Goal: Information Seeking & Learning: Find contact information

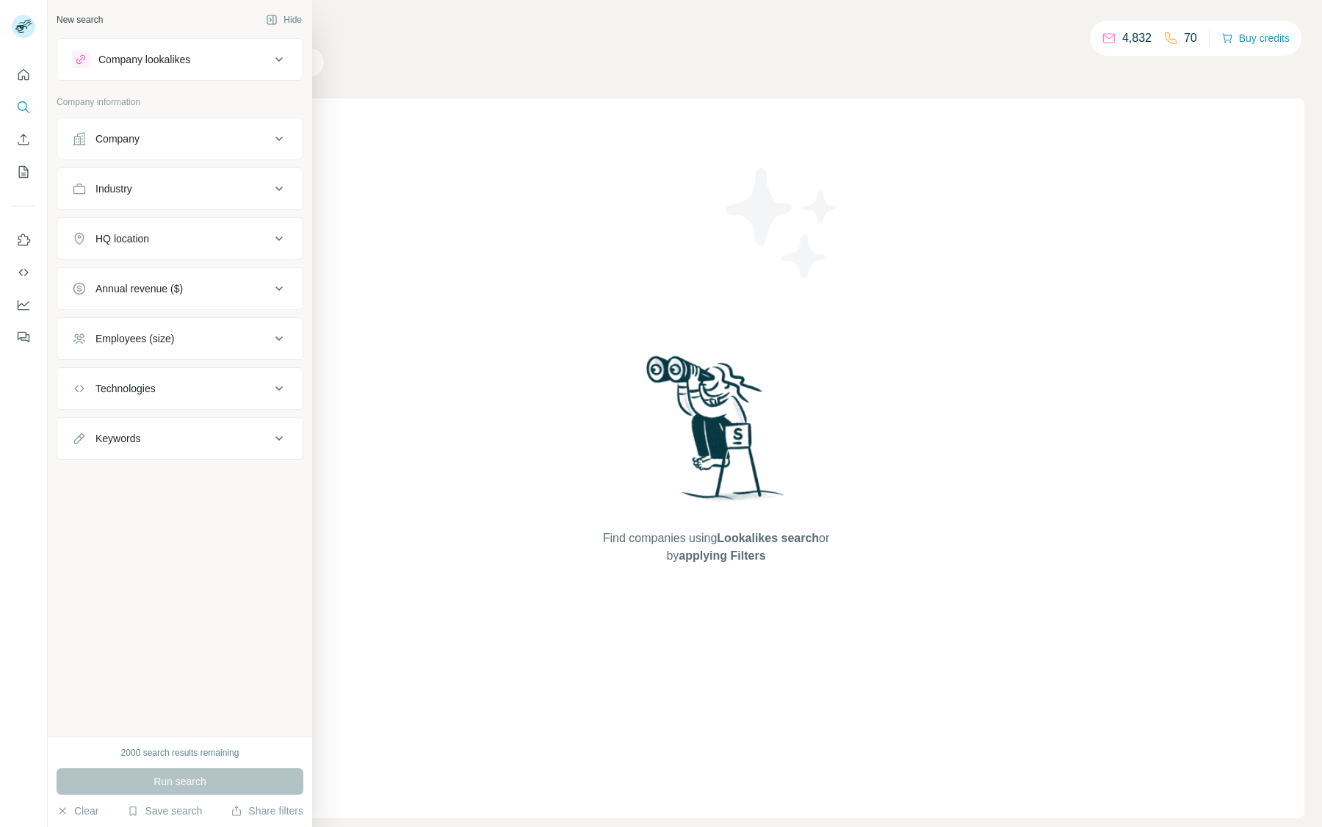
click at [167, 145] on div "Company" at bounding box center [171, 138] width 198 height 15
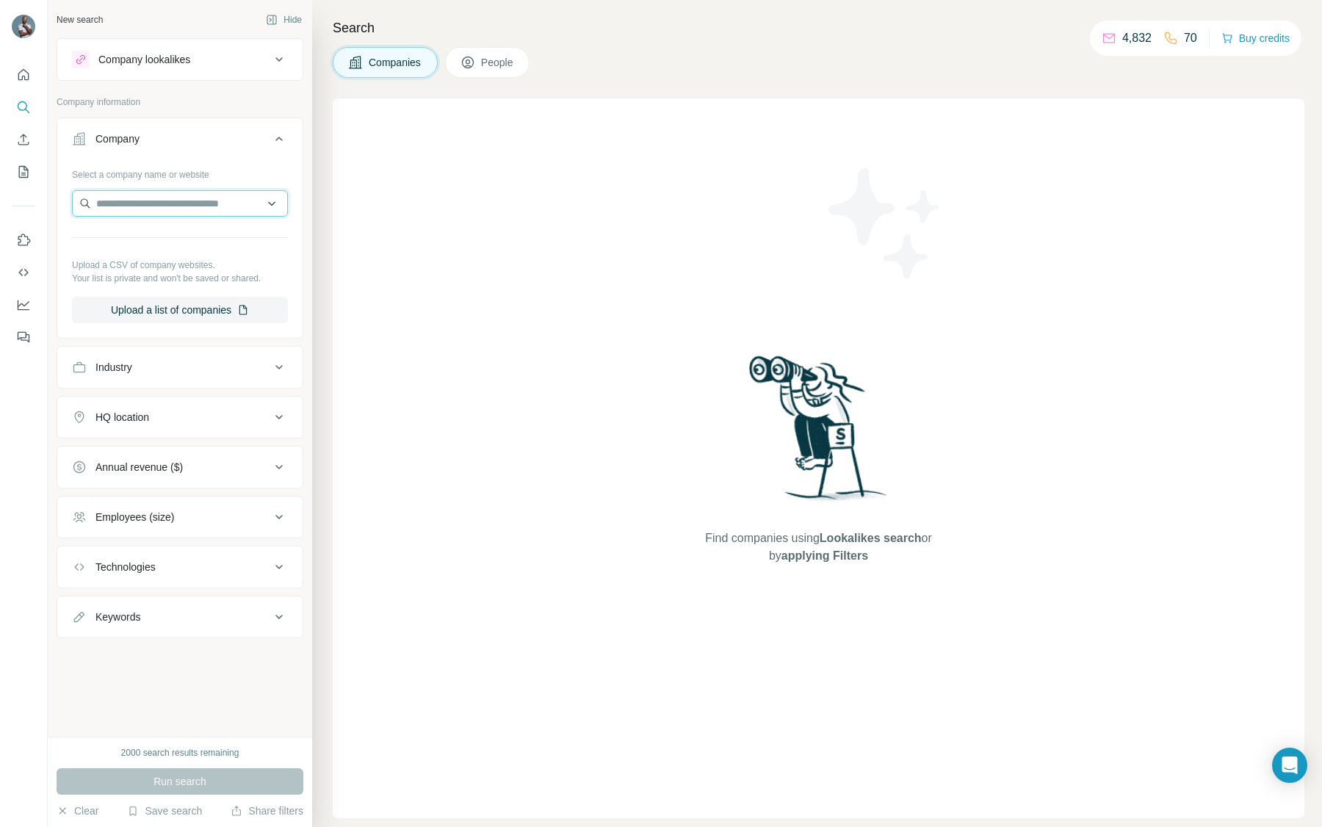
click at [167, 212] on input "text" at bounding box center [180, 203] width 216 height 26
paste input "**********"
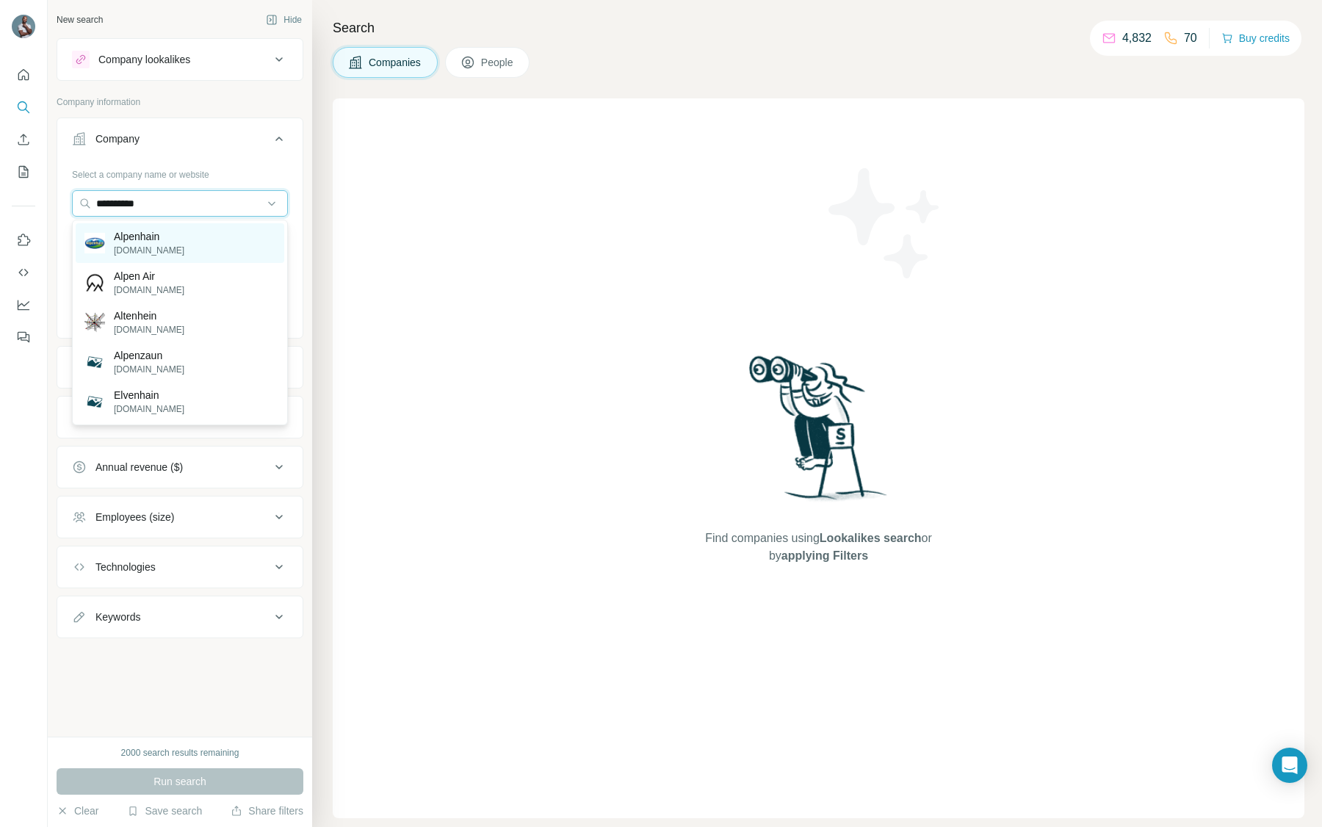
type input "*********"
click at [150, 242] on p "Alpenhain" at bounding box center [149, 236] width 71 height 15
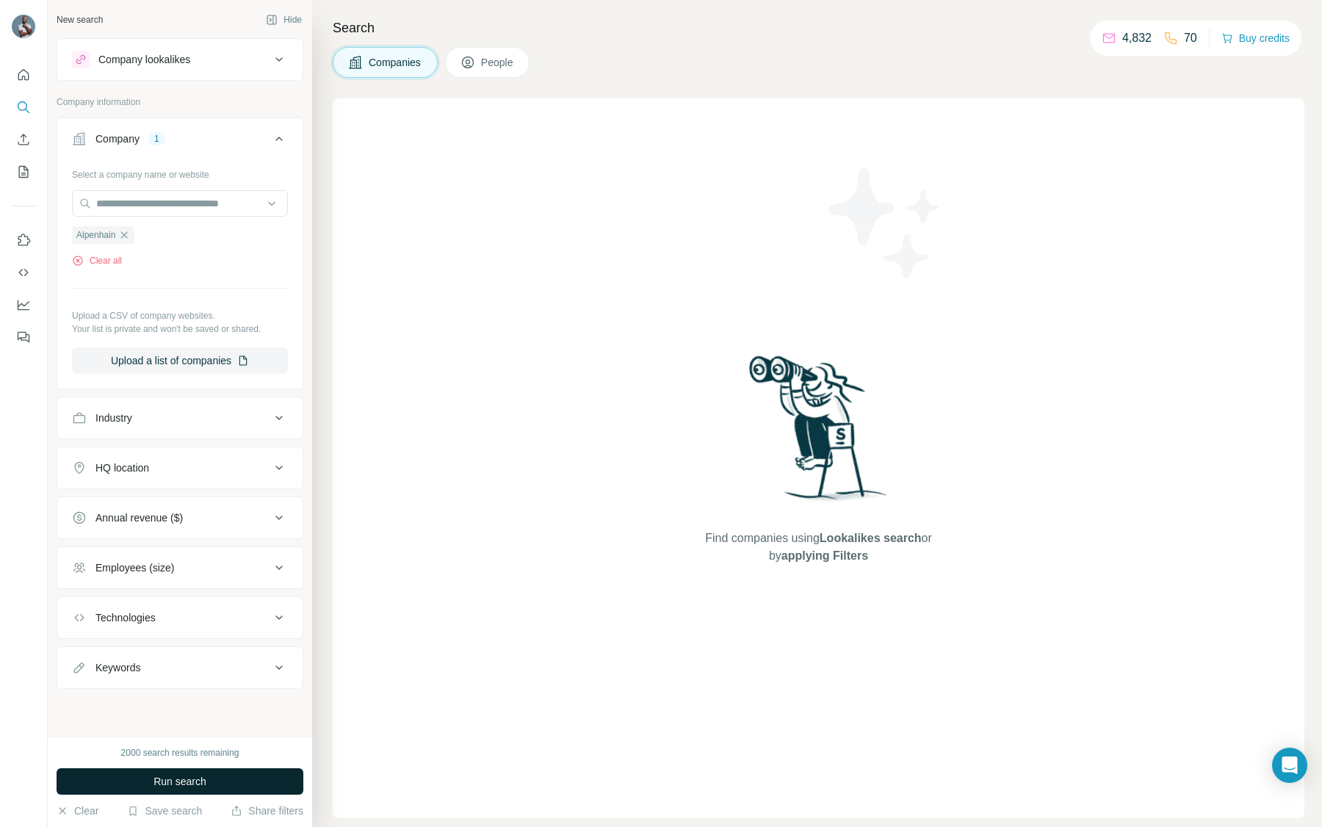
click at [217, 779] on button "Run search" at bounding box center [180, 781] width 247 height 26
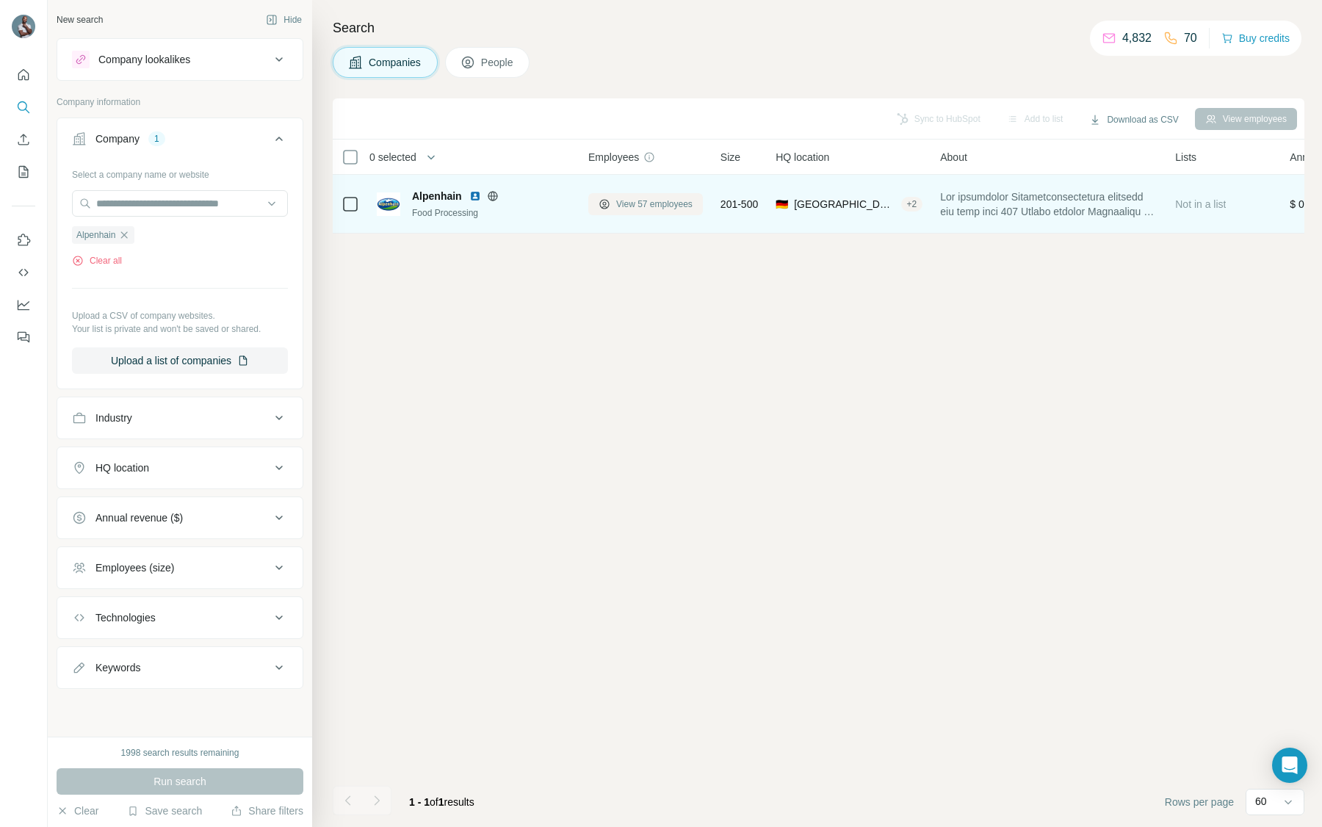
click at [642, 204] on span "View 57 employees" at bounding box center [654, 204] width 76 height 13
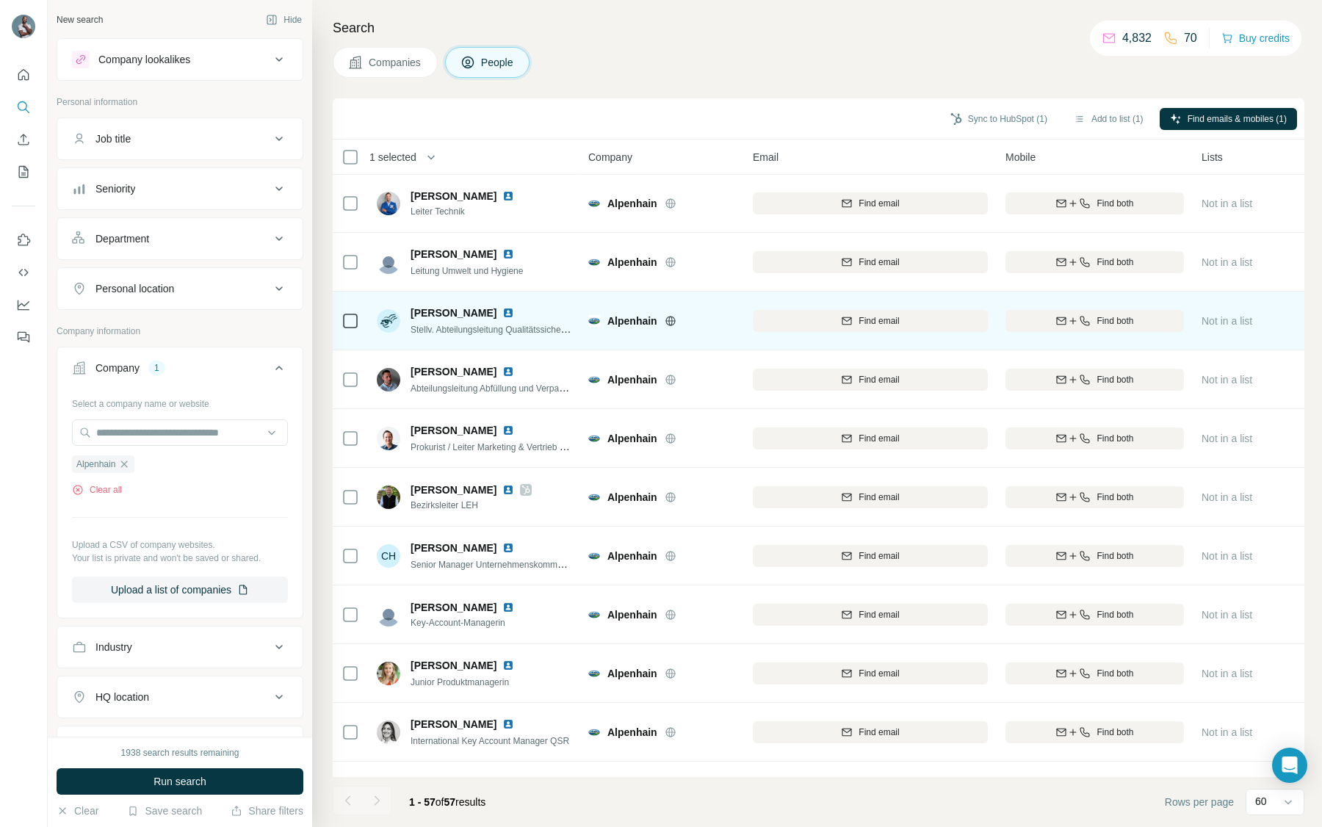
scroll to position [129, 0]
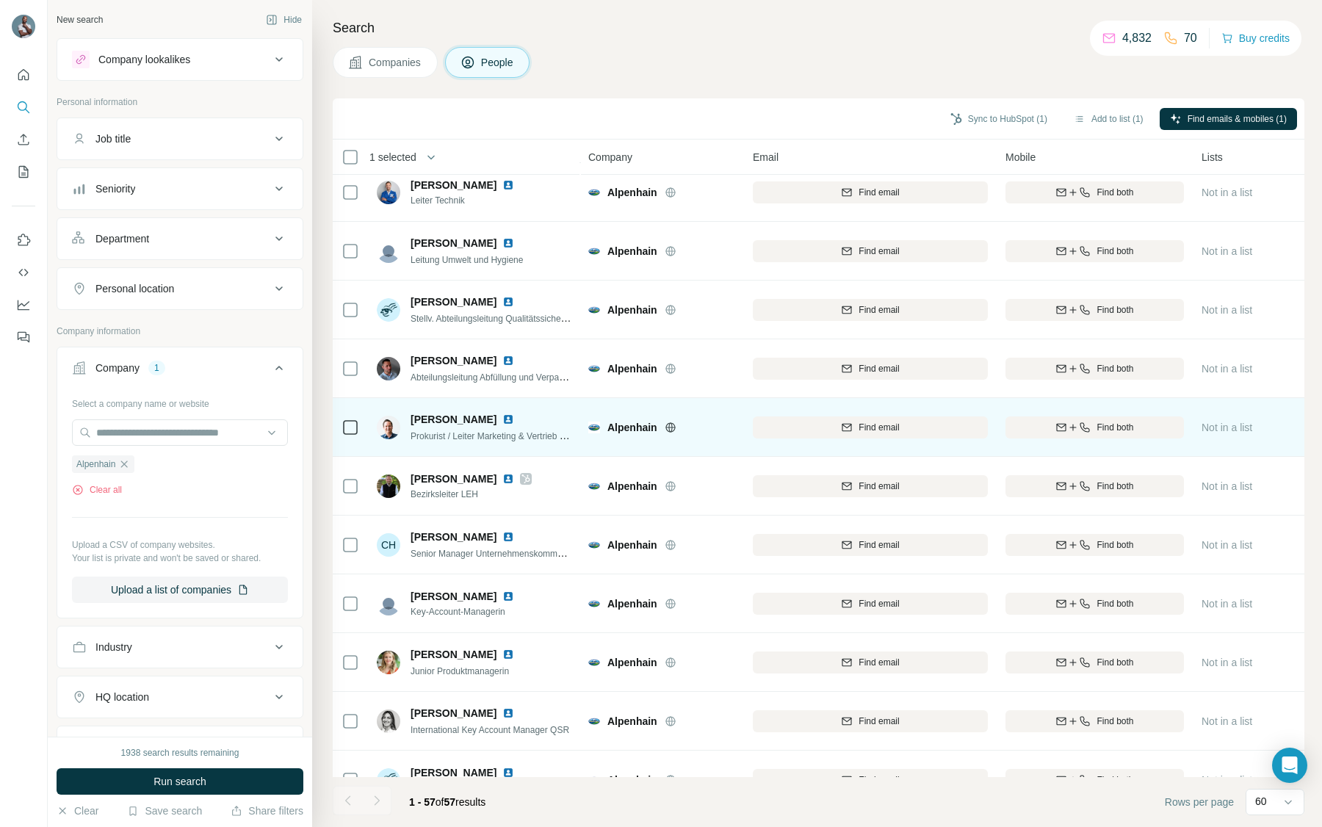
click at [339, 422] on td at bounding box center [350, 427] width 35 height 59
click at [353, 436] on icon at bounding box center [351, 428] width 18 height 18
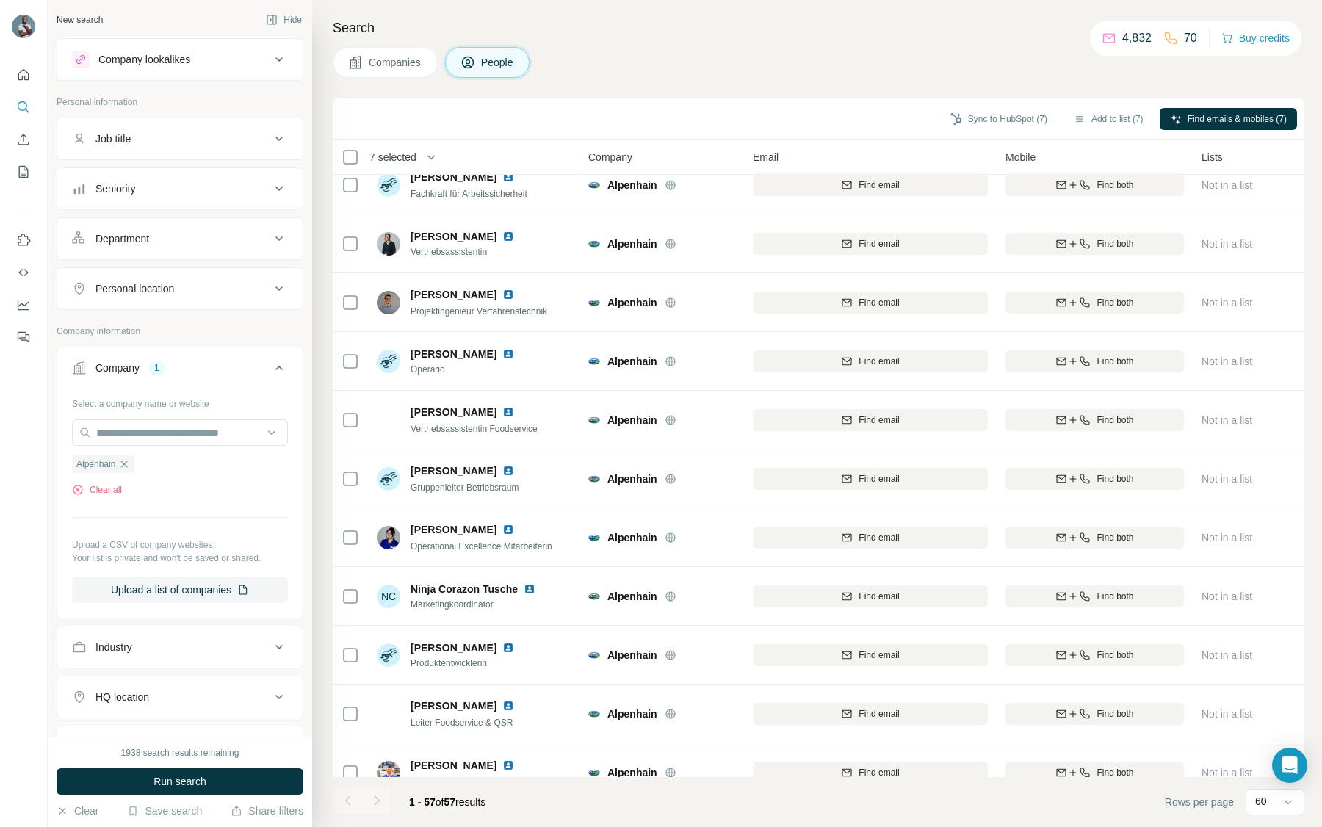
scroll to position [2747, 0]
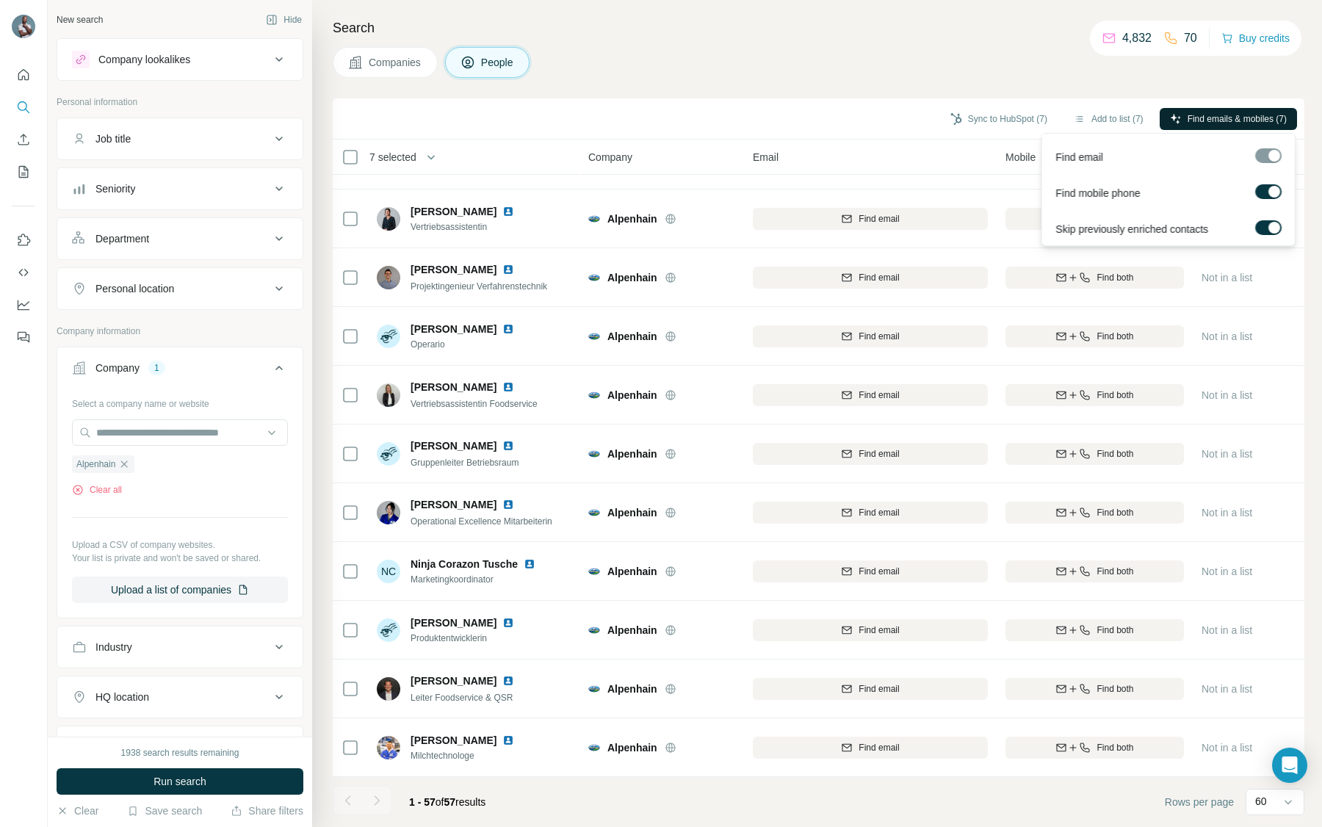
click at [1232, 116] on span "Find emails & mobiles (7)" at bounding box center [1237, 118] width 99 height 13
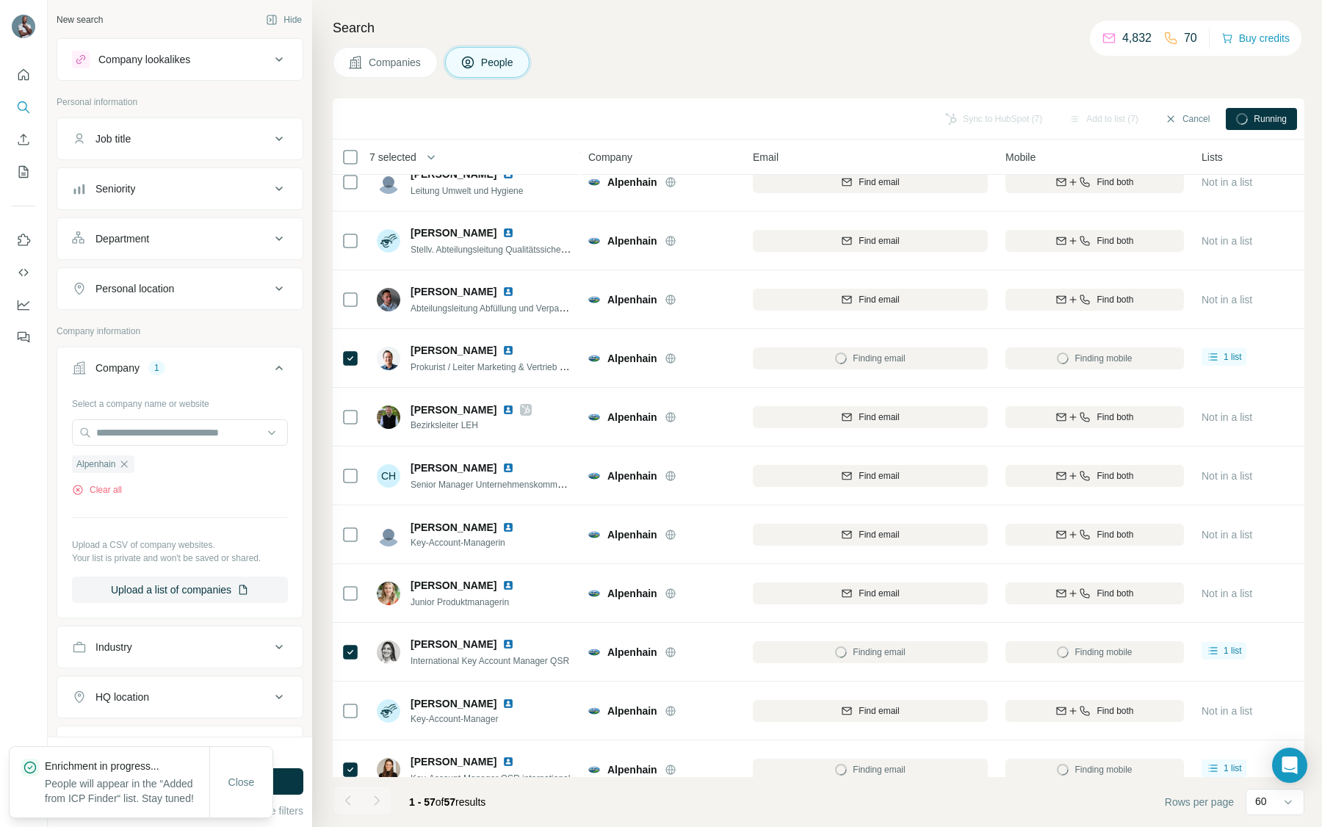
scroll to position [0, 0]
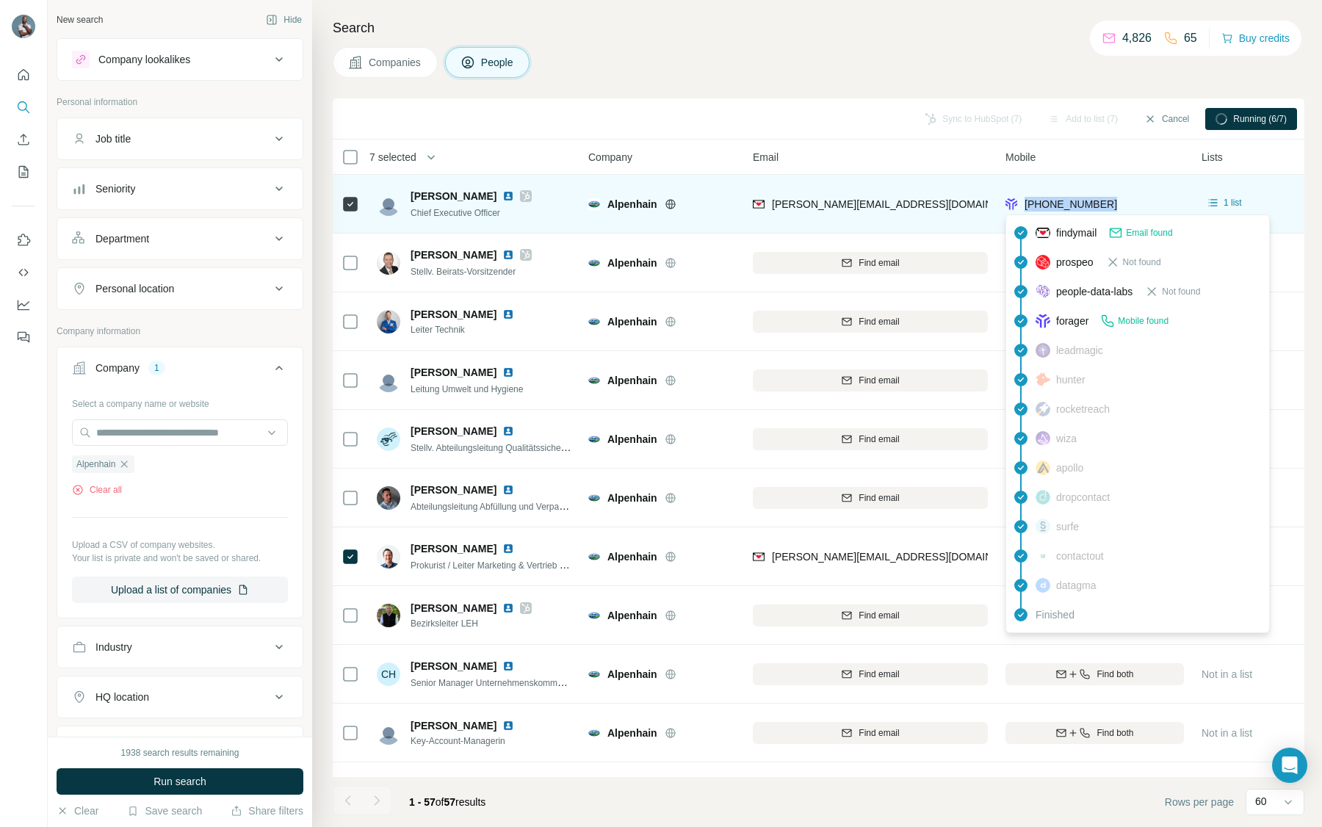
drag, startPoint x: 1129, startPoint y: 200, endPoint x: 1027, endPoint y: 201, distance: 102.1
click at [1027, 201] on div "+4915162846211" at bounding box center [1095, 204] width 179 height 40
copy span "+4915162846211"
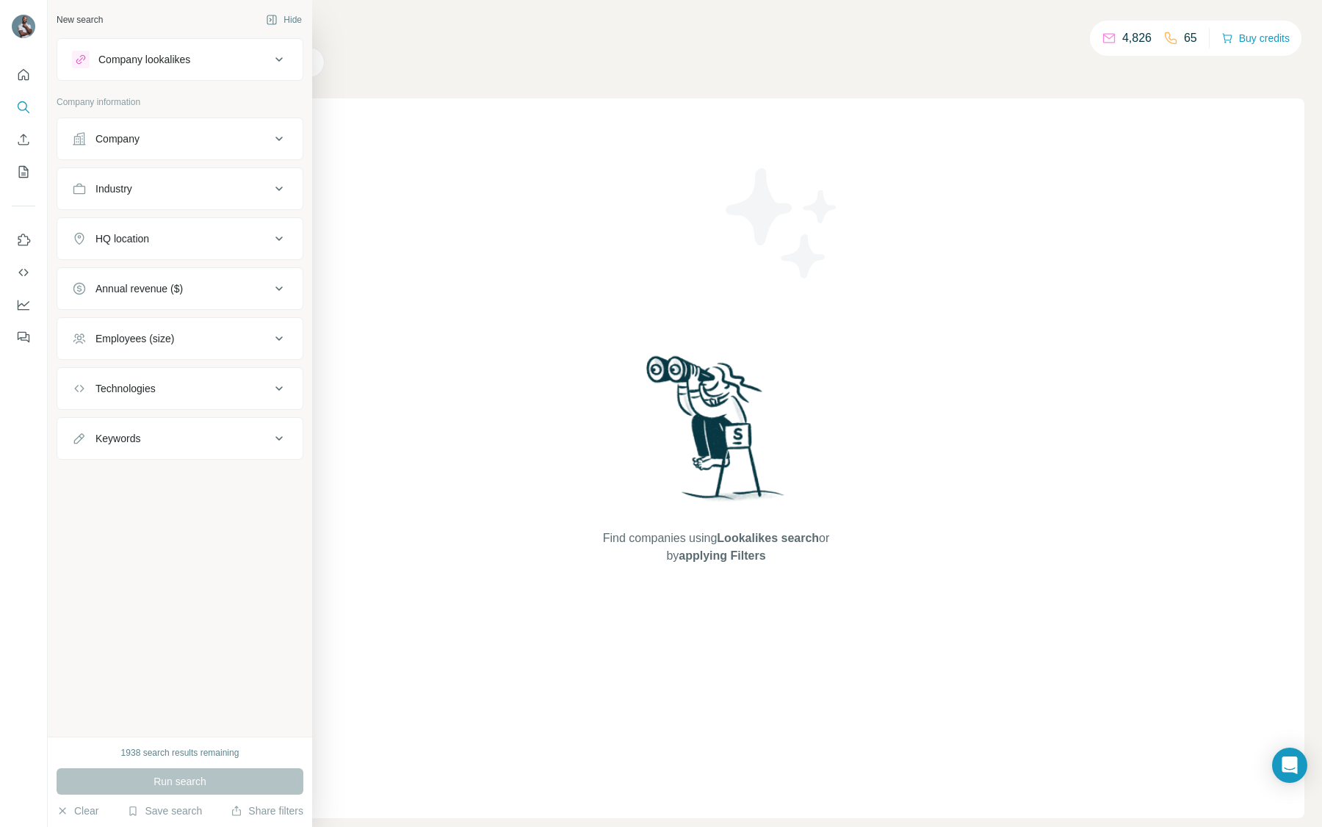
click at [167, 148] on button "Company" at bounding box center [179, 138] width 245 height 35
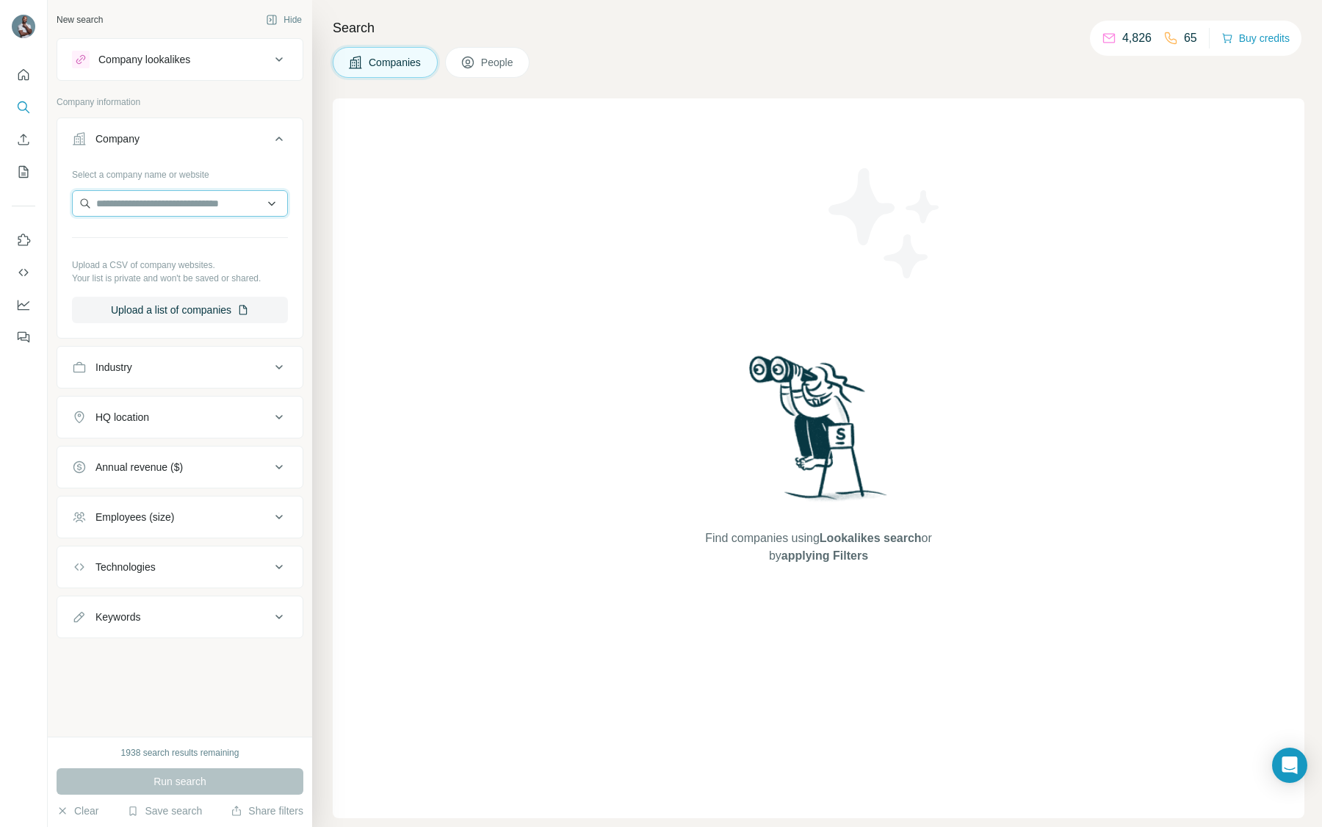
click at [170, 208] on input "text" at bounding box center [180, 203] width 216 height 26
paste input "*********"
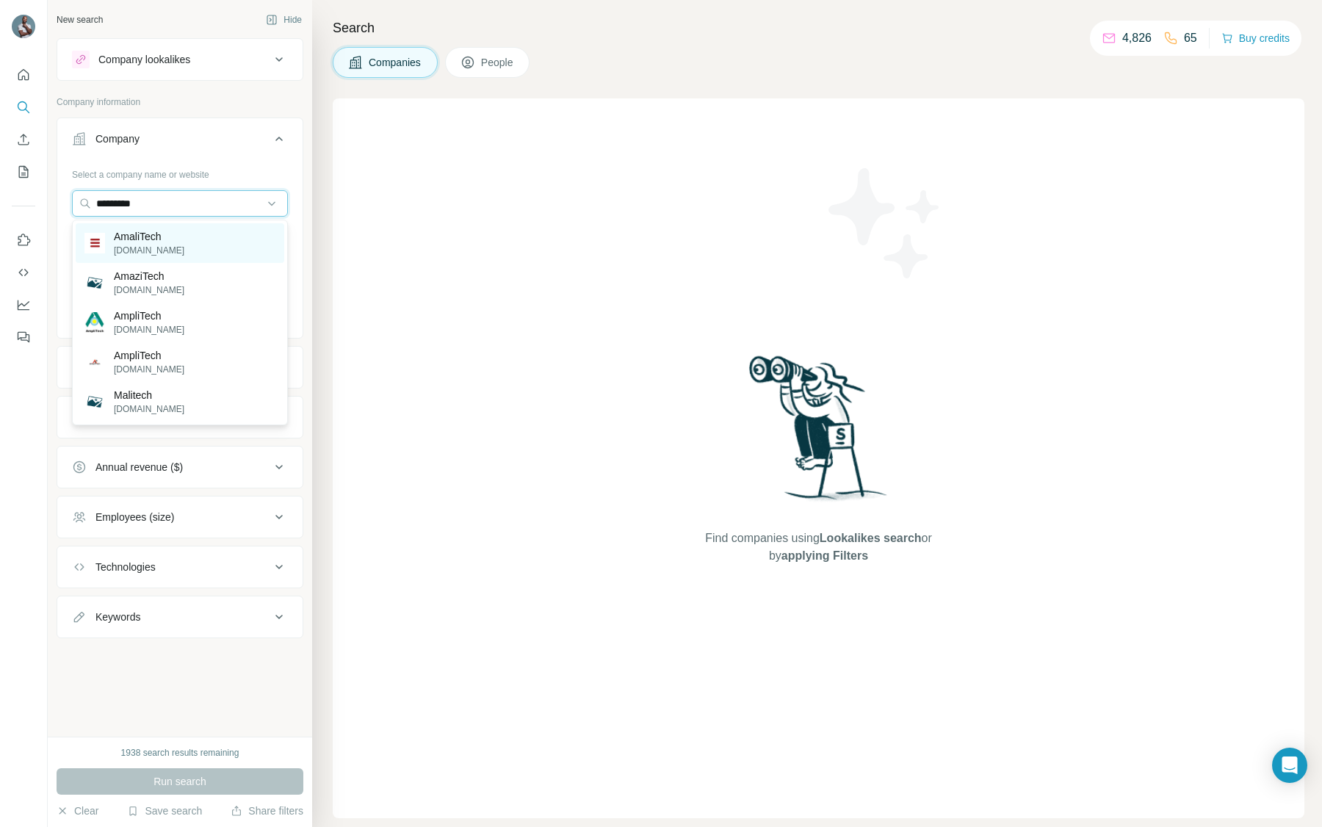
type input "*********"
click at [162, 239] on p "AmaliTech" at bounding box center [149, 236] width 71 height 15
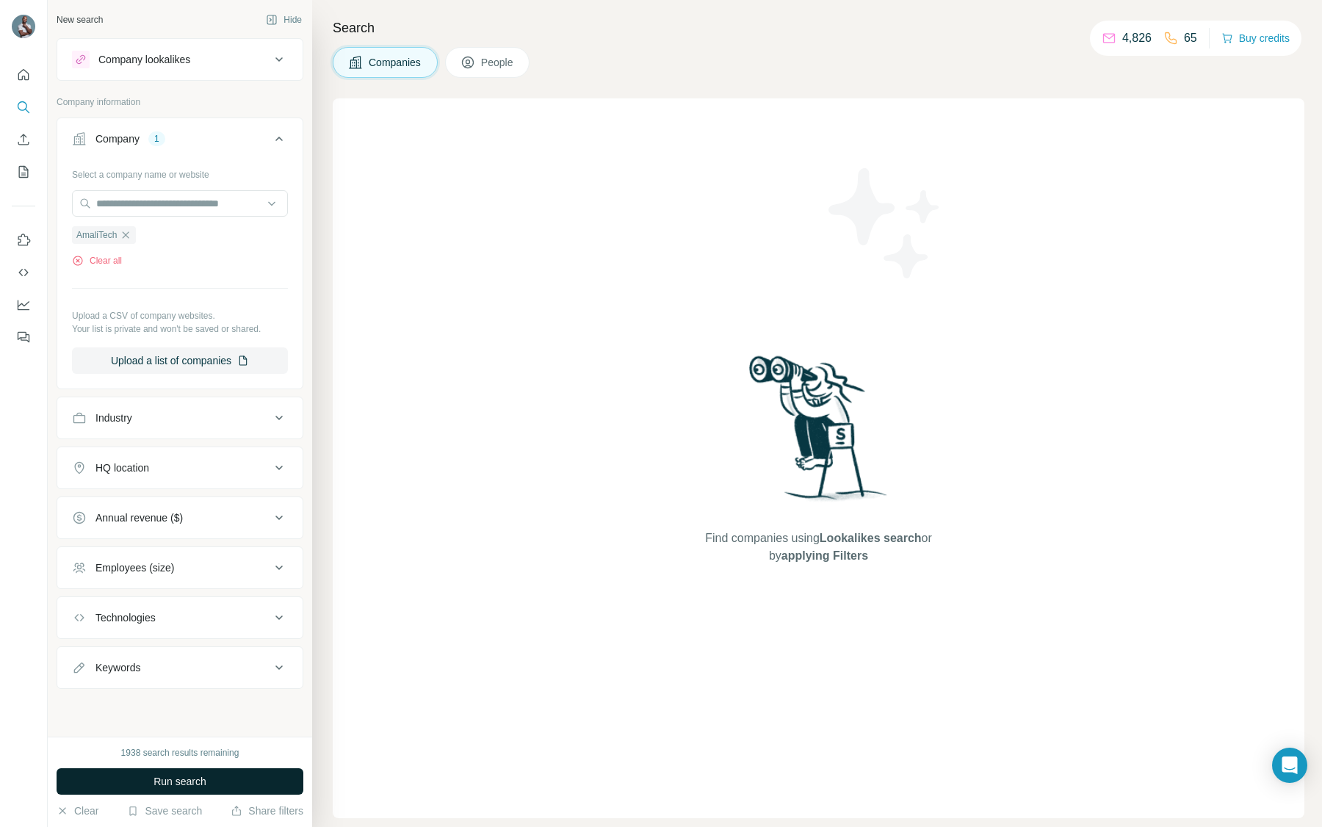
click at [209, 768] on button "Run search" at bounding box center [180, 781] width 247 height 26
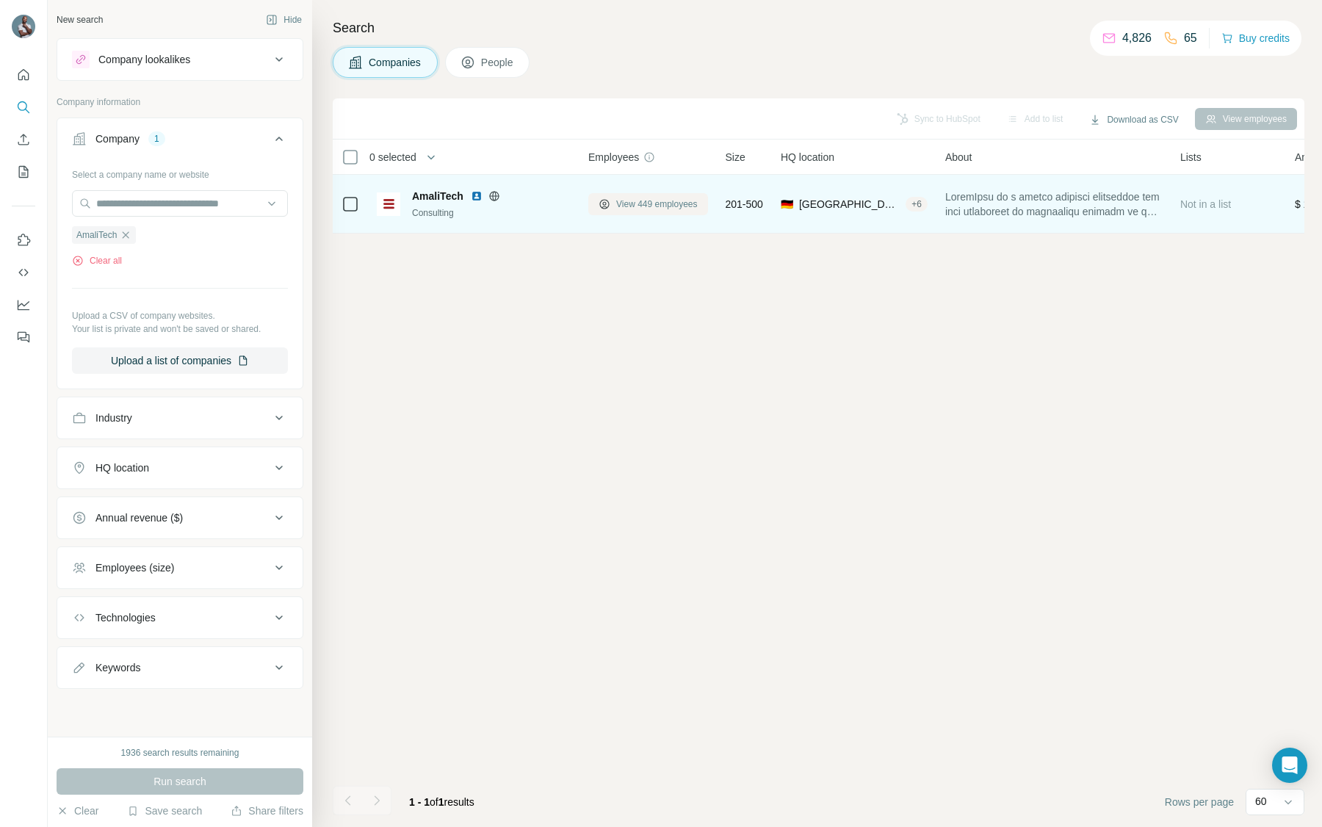
click at [660, 211] on button "View 449 employees" at bounding box center [648, 204] width 120 height 22
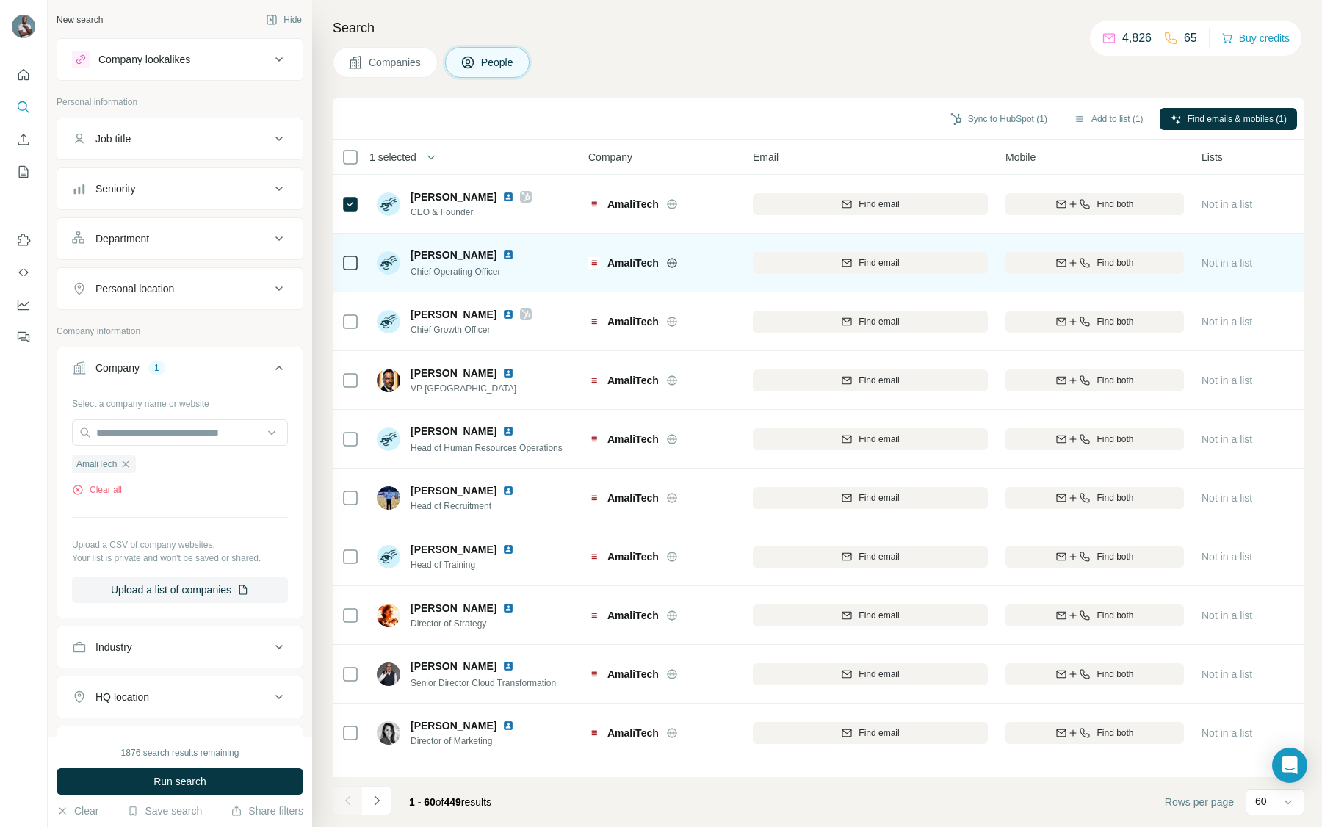
click at [342, 262] on icon at bounding box center [351, 263] width 18 height 18
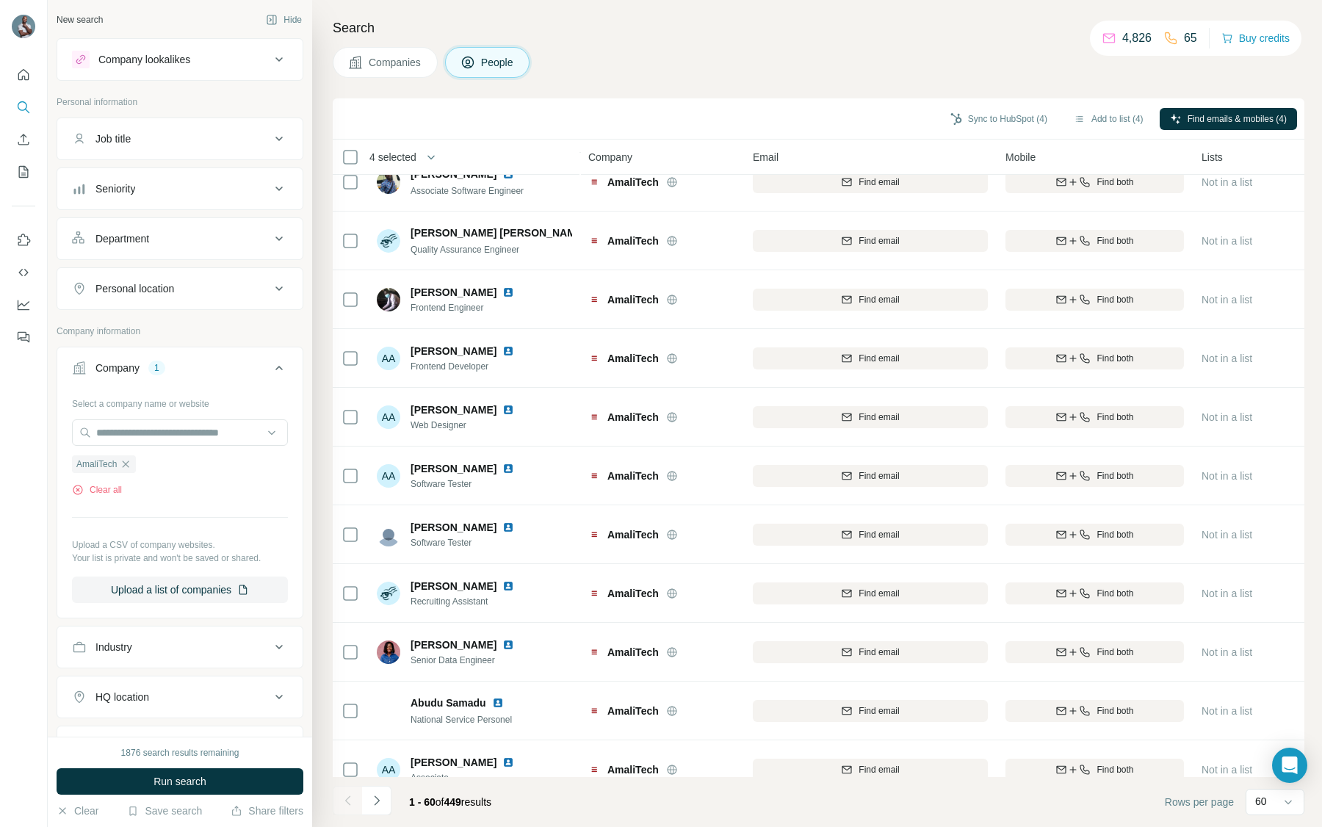
scroll to position [2490, 0]
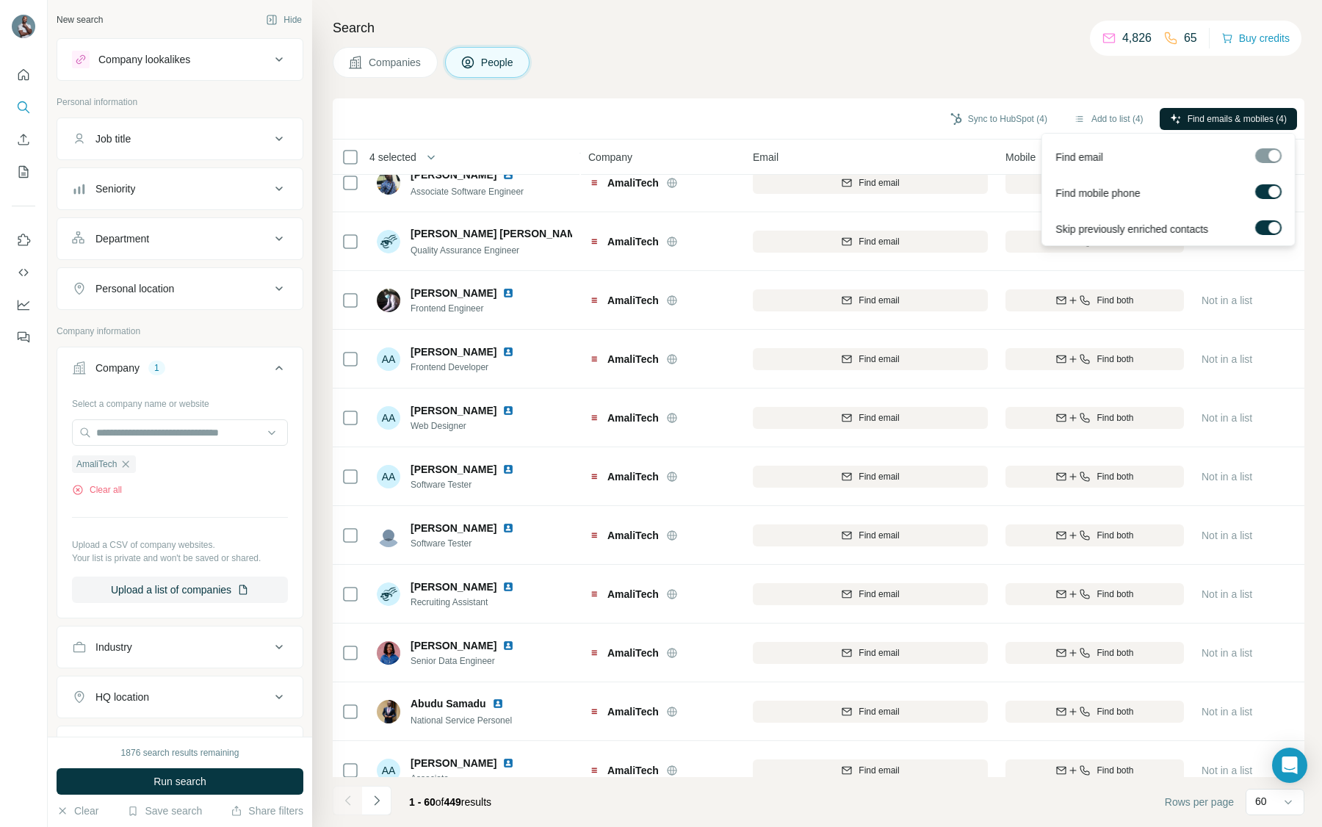
click at [1255, 112] on span "Find emails & mobiles (4)" at bounding box center [1237, 118] width 99 height 13
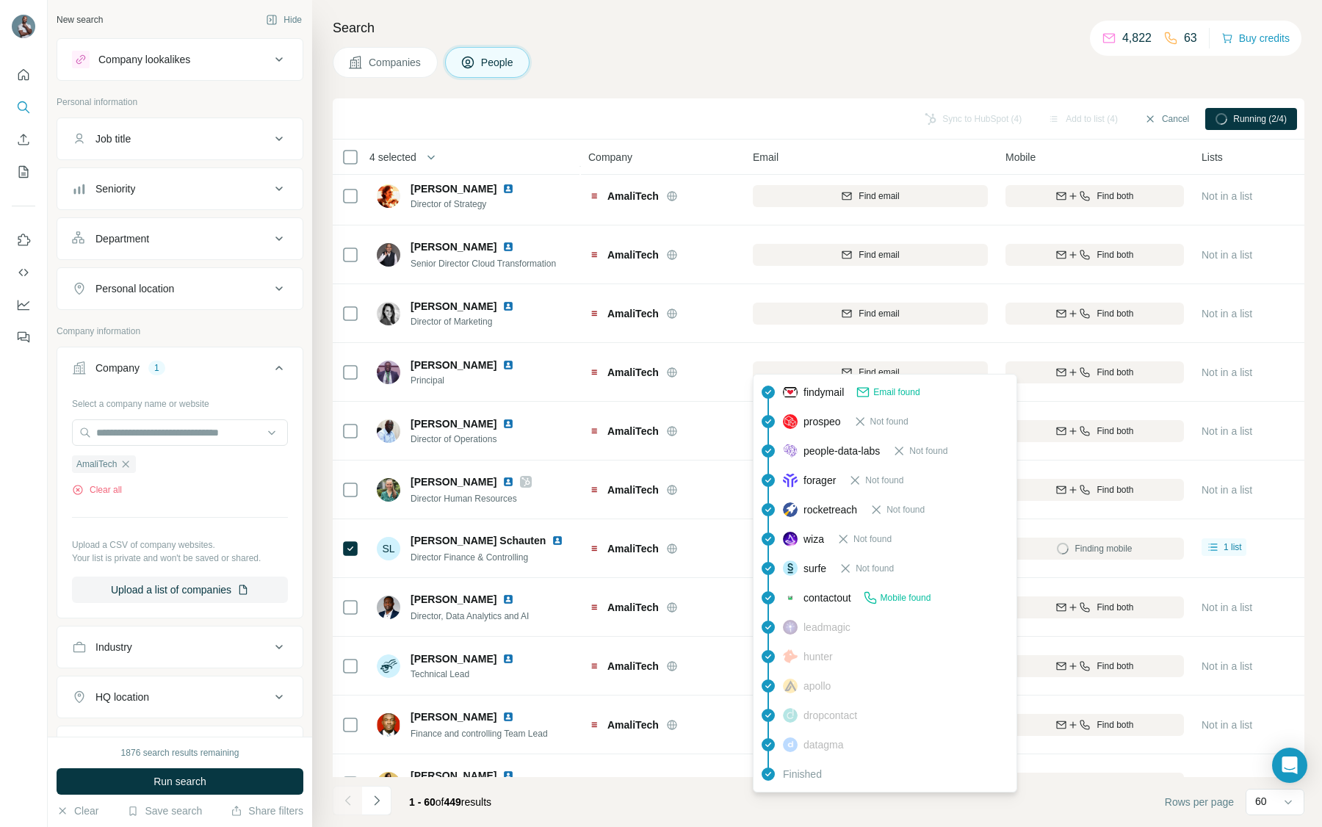
scroll to position [0, 0]
